Goal: Information Seeking & Learning: Compare options

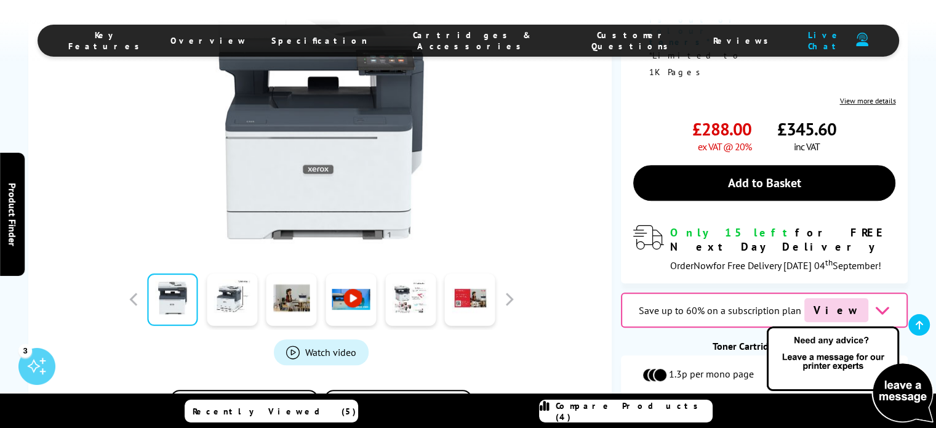
scroll to position [474, 0]
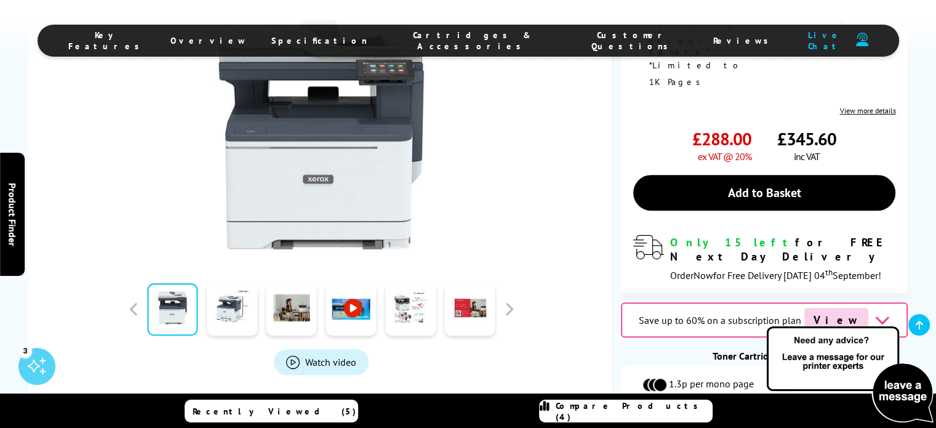
click at [263, 399] on button "Add to Compare" at bounding box center [244, 416] width 148 height 35
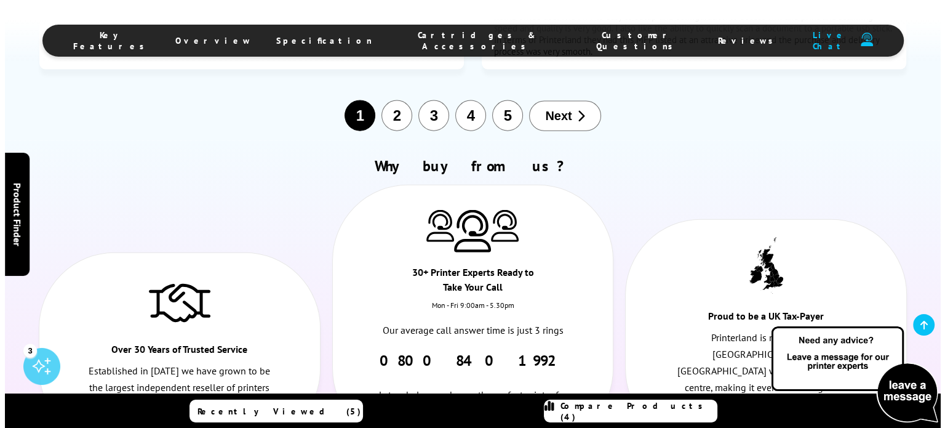
scroll to position [7485, 0]
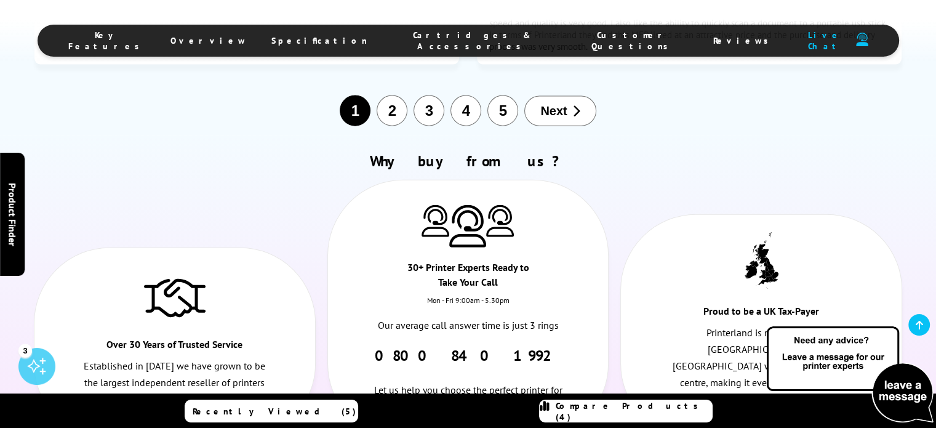
click at [631, 420] on link "Compare Products (4)" at bounding box center [625, 410] width 173 height 23
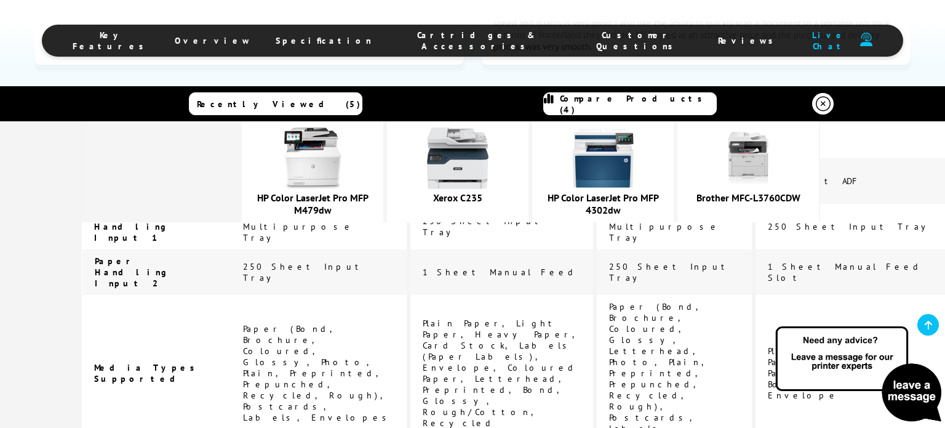
scroll to position [3086, 0]
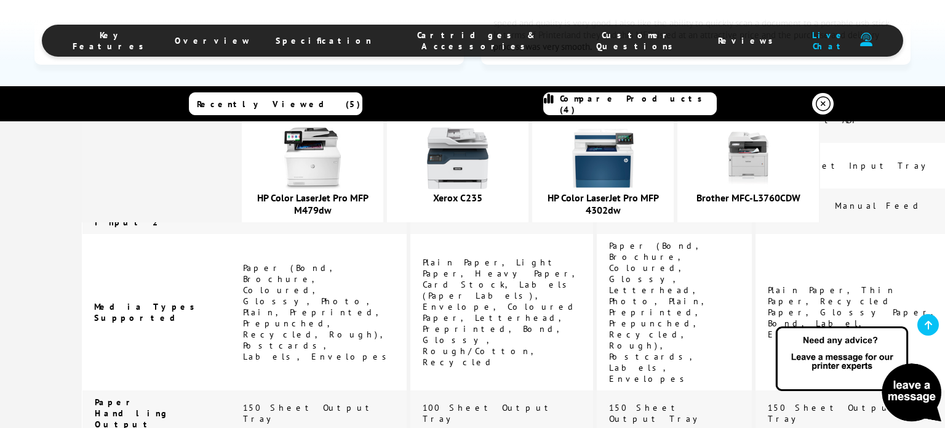
click at [925, 325] on icon at bounding box center [928, 325] width 7 height 10
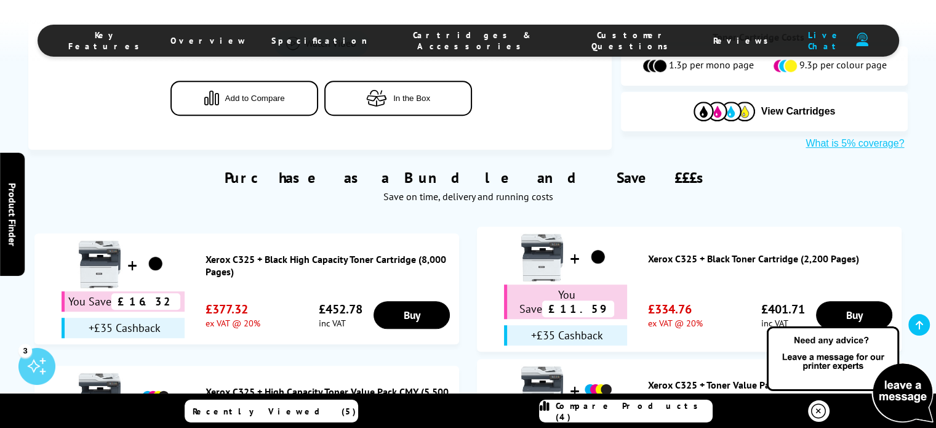
scroll to position [725, 0]
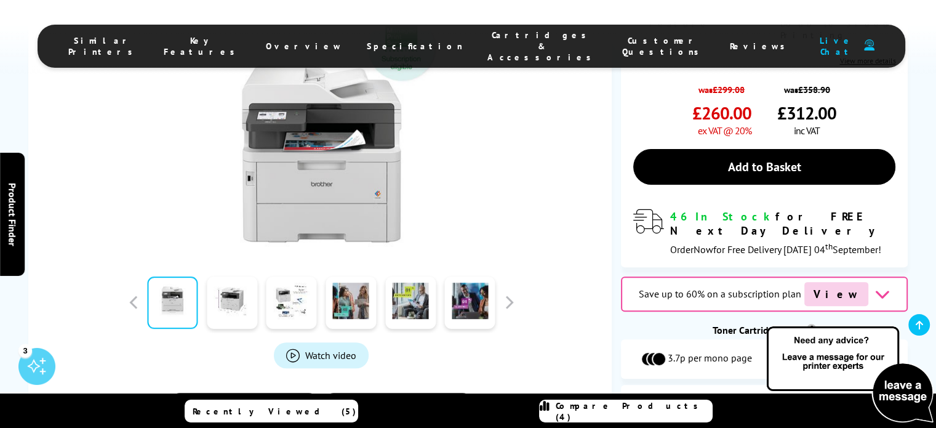
scroll to position [328, 0]
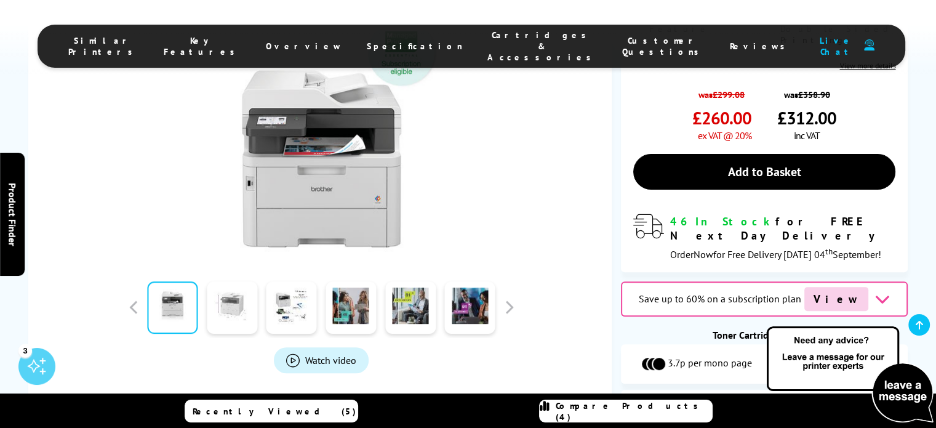
click at [229, 304] on link at bounding box center [232, 307] width 50 height 52
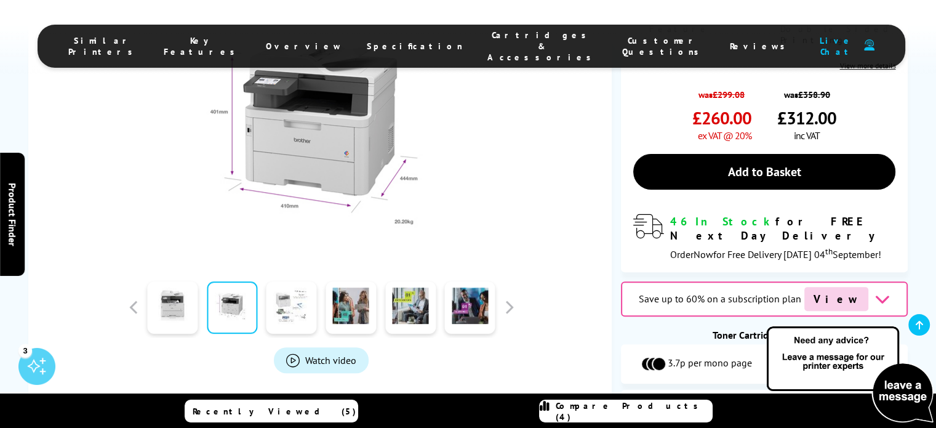
click at [288, 314] on link at bounding box center [291, 307] width 50 height 52
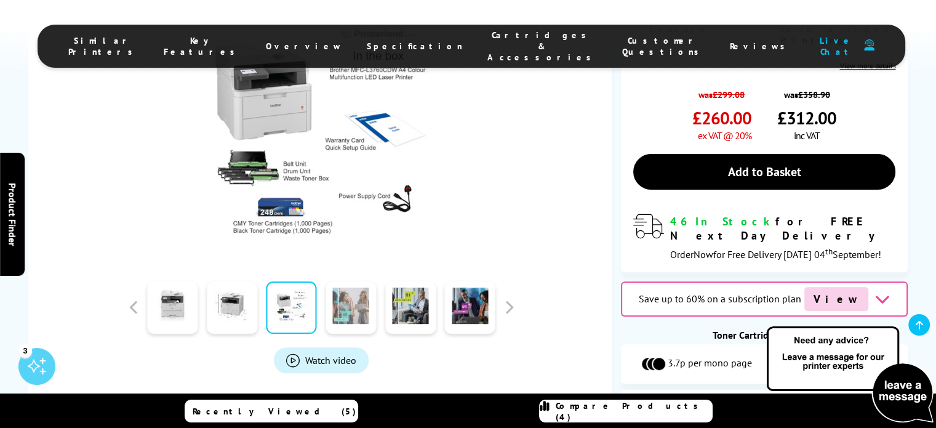
click at [359, 311] on link at bounding box center [350, 307] width 50 height 52
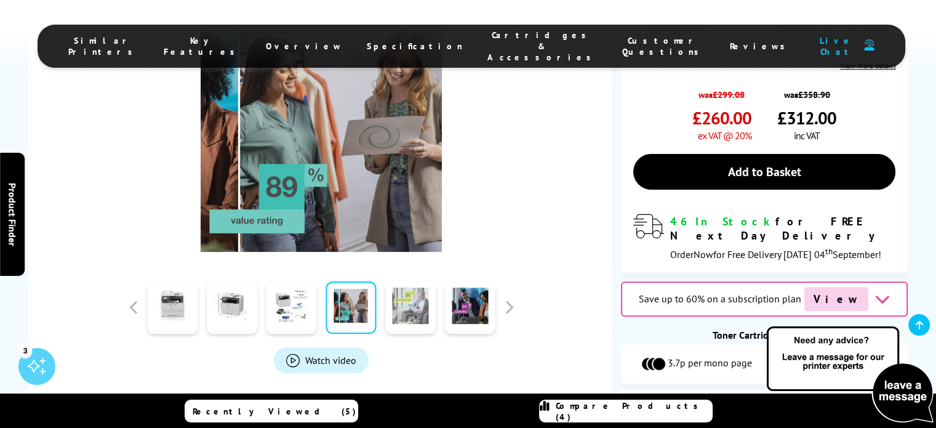
click at [406, 316] on link at bounding box center [410, 307] width 50 height 52
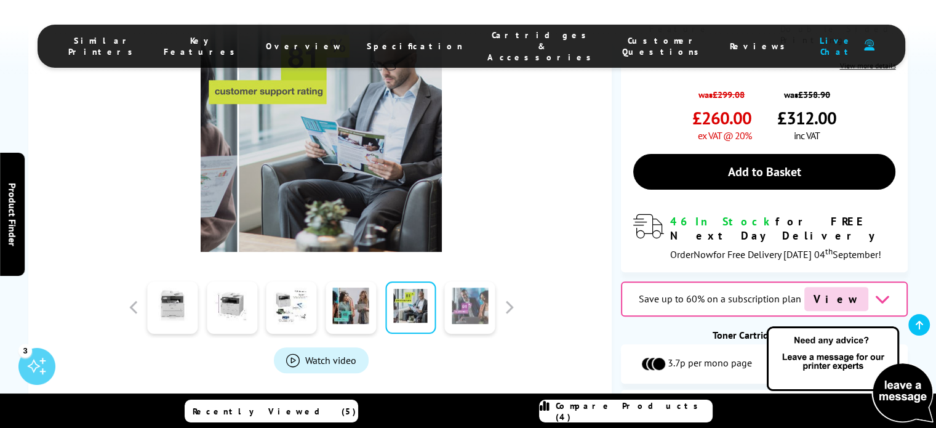
click at [466, 299] on link at bounding box center [470, 307] width 50 height 52
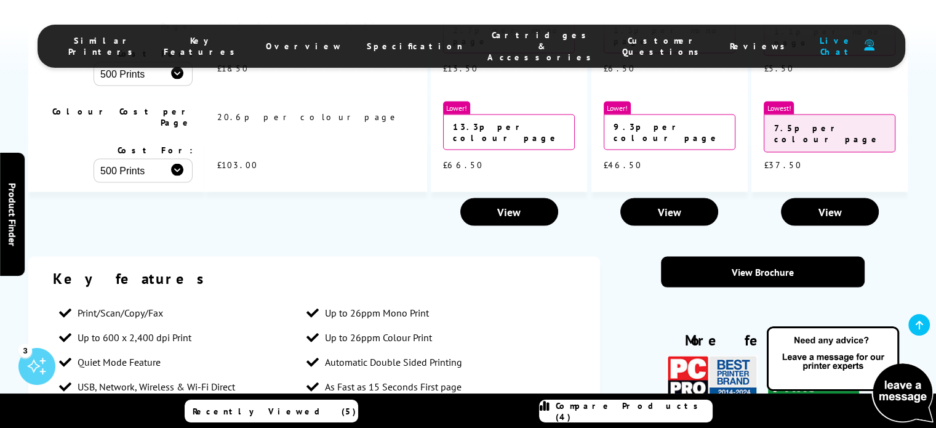
scroll to position [2623, 0]
